Goal: Task Accomplishment & Management: Use online tool/utility

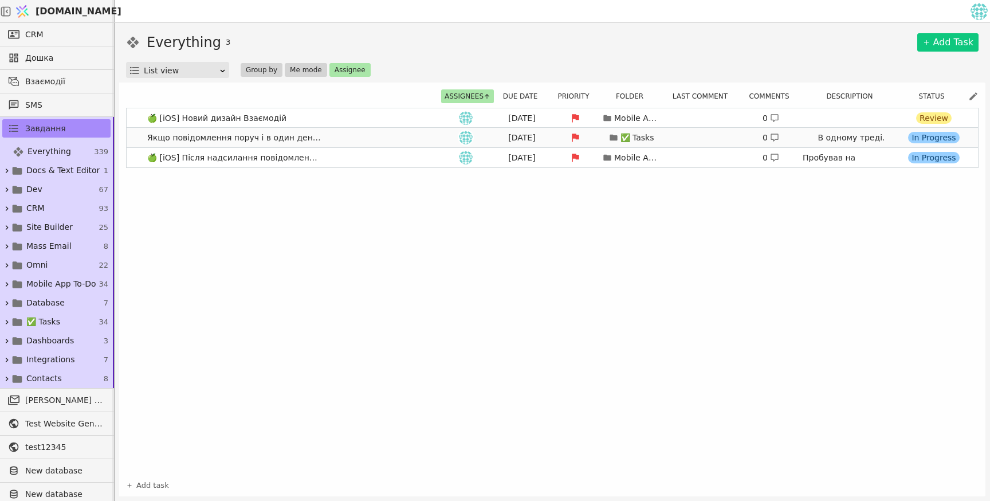
click at [303, 139] on span "Якщо повідомлення поруч і в один день то мають бути разом" at bounding box center [234, 137] width 183 height 17
click at [399, 133] on link "Якщо повідомлення поруч і в один день то мають бути разом [DATE] ✅ Tasks 0 В од…" at bounding box center [552, 137] width 851 height 19
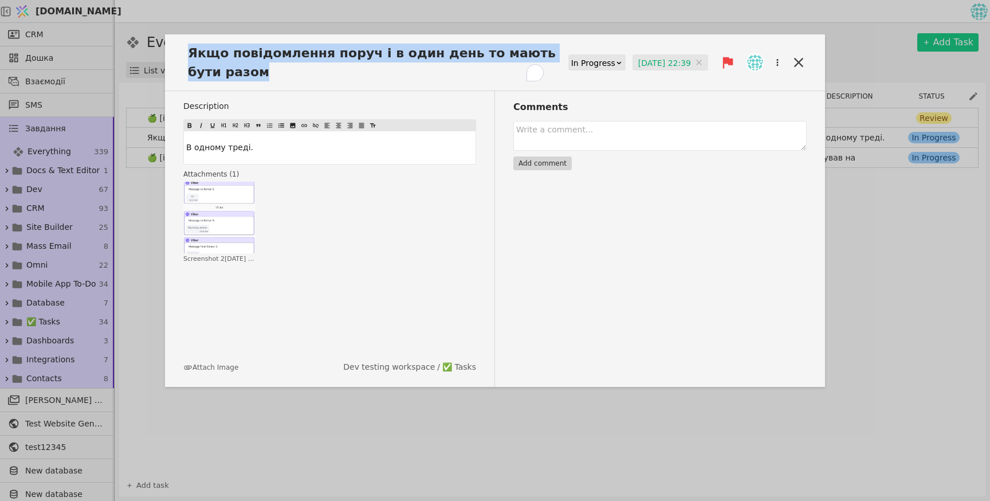
drag, startPoint x: 237, startPoint y: 70, endPoint x: 187, endPoint y: 52, distance: 53.6
click at [187, 52] on span "Якщо повідомлення поруч і в один день то мають бути разом" at bounding box center [375, 63] width 385 height 38
copy span "Якщо повідомлення поруч і в один день то мають бути разом"
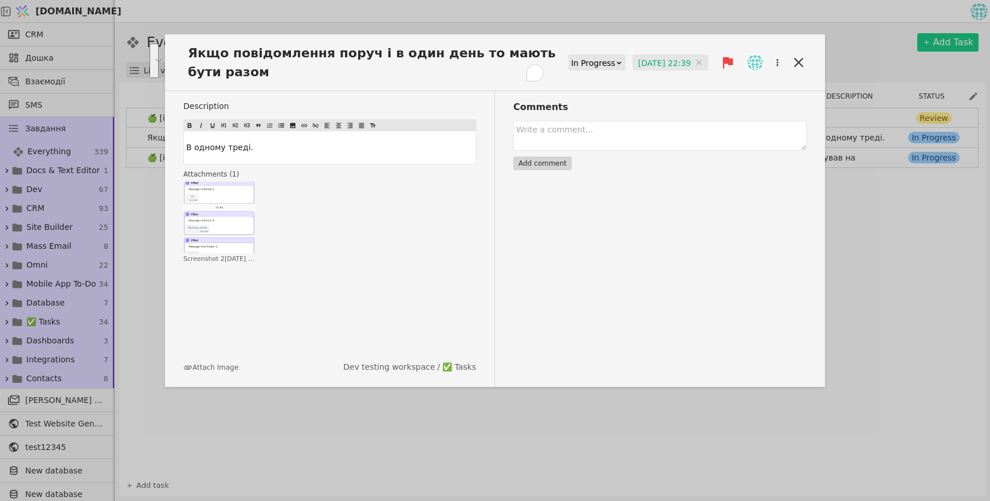
click at [399, 330] on div "Description В одному треді. Attachments ( 1 ) Click to zoom Screenshot 2025-07-…" at bounding box center [339, 239] width 312 height 296
click at [799, 64] on icon at bounding box center [799, 62] width 16 height 16
